Goal: Information Seeking & Learning: Learn about a topic

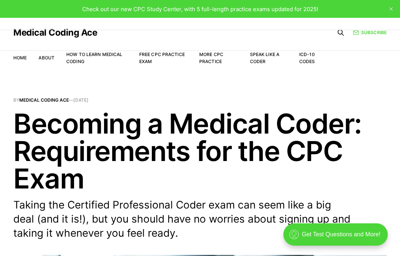
click at [152, 60] on link "Free CPC Practice Exam" at bounding box center [162, 57] width 46 height 13
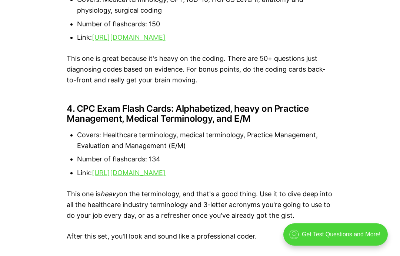
scroll to position [1171, 0]
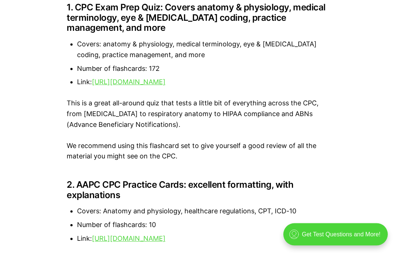
scroll to position [845, 0]
click at [101, 78] on link "https://quizlet.com/419356522/cpc-exam-prep-flash-cards/" at bounding box center [129, 82] width 74 height 8
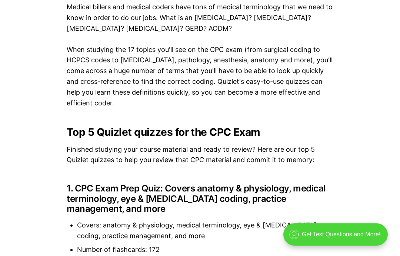
scroll to position [687, 0]
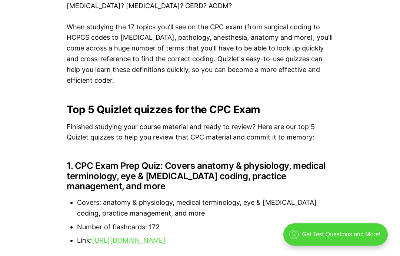
click at [115, 236] on link "https://quizlet.com/419356522/cpc-exam-prep-flash-cards/" at bounding box center [129, 240] width 74 height 8
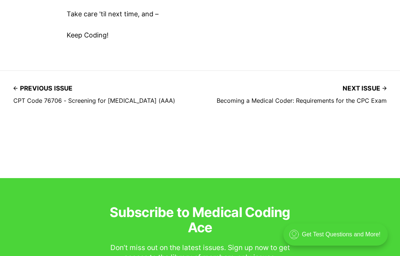
scroll to position [1820, 0]
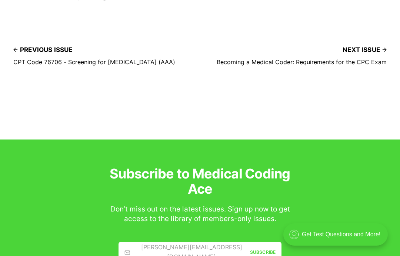
click at [231, 59] on h4 "Becoming a Medical Coder: Requirements for the CPC Exam" at bounding box center [302, 62] width 170 height 7
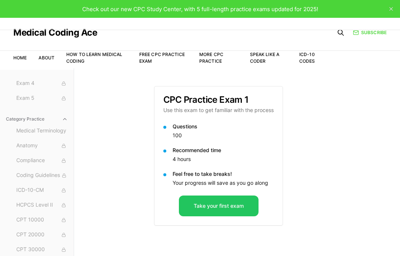
scroll to position [54, 0]
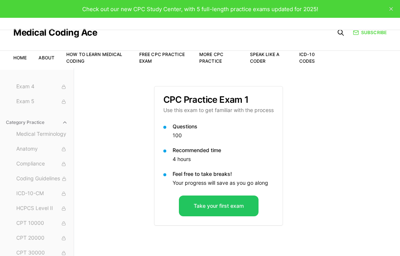
click at [206, 61] on link "More CPC Practice" at bounding box center [211, 57] width 24 height 12
